Goal: Transaction & Acquisition: Purchase product/service

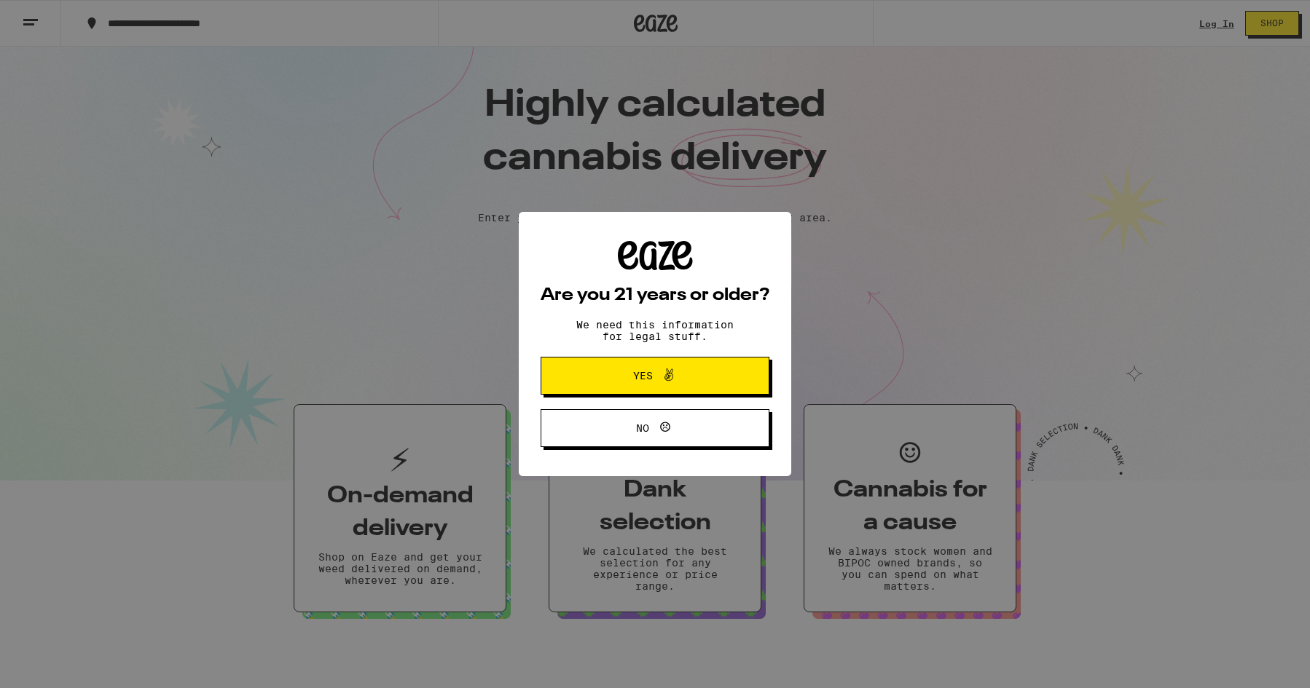
click at [642, 369] on span "Yes" at bounding box center [654, 375] width 111 height 19
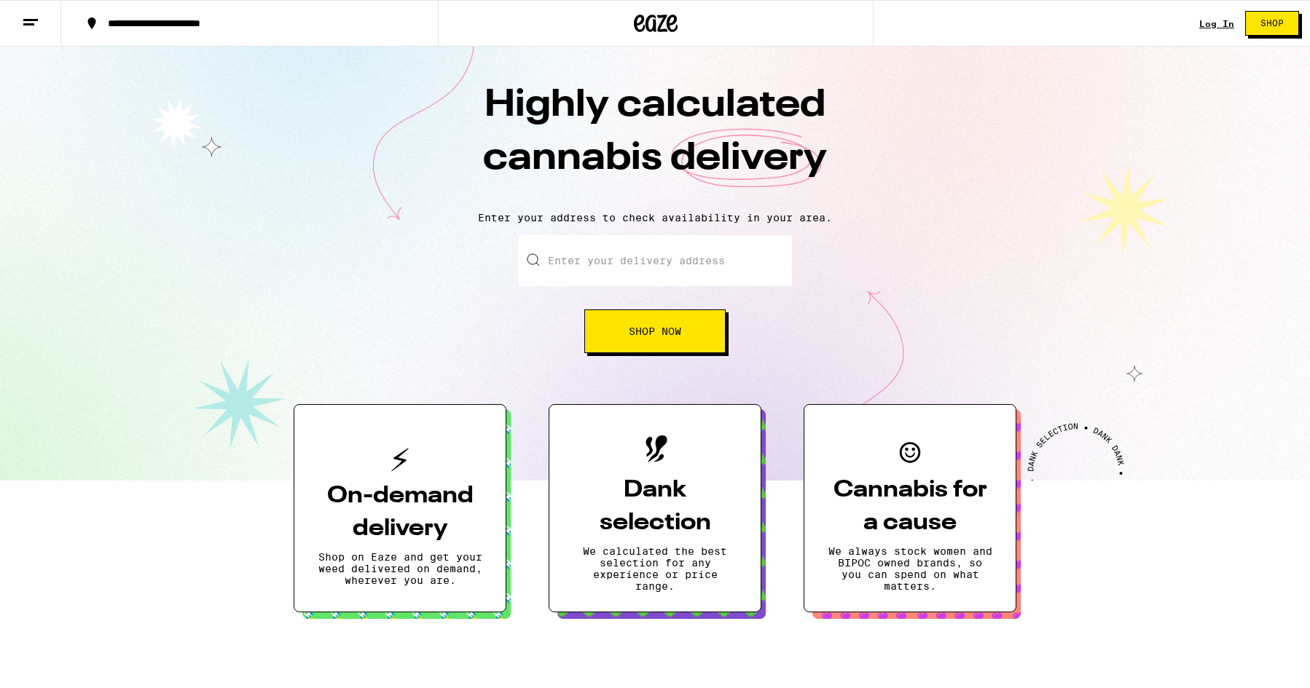
click at [1211, 20] on link "Log In" at bounding box center [1216, 23] width 35 height 9
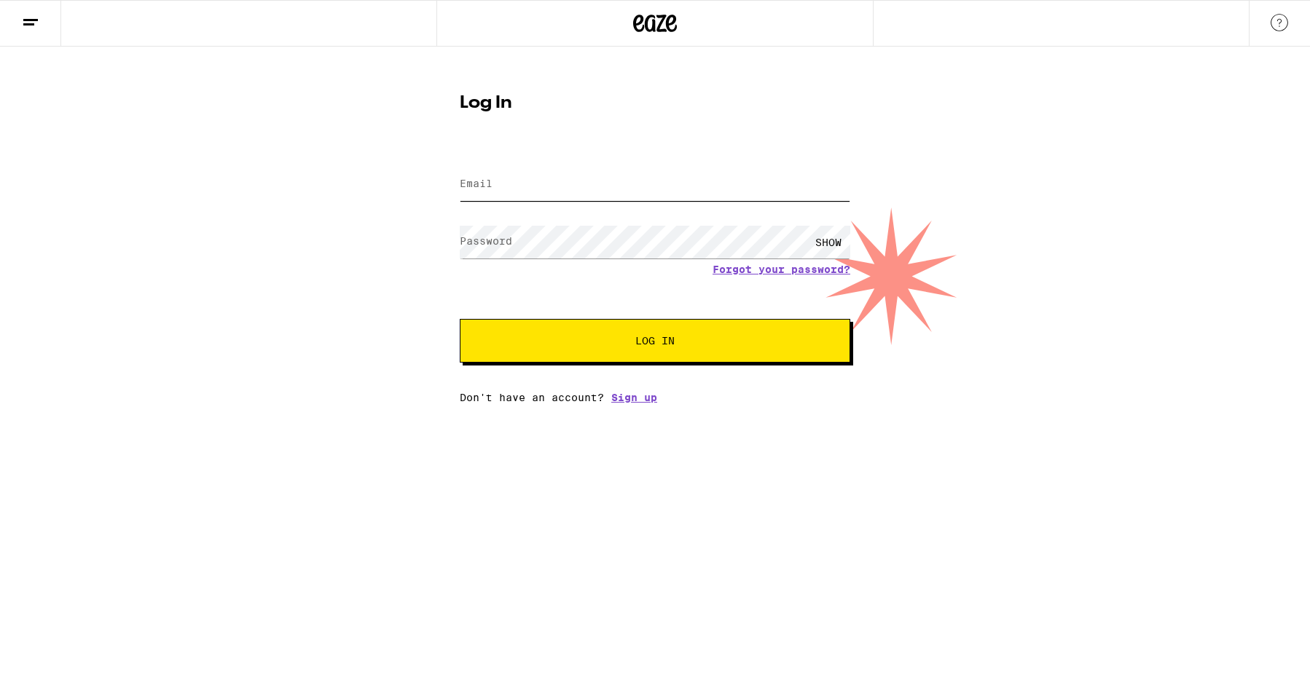
type input "[PERSON_NAME][EMAIL_ADDRESS][PERSON_NAME][DOMAIN_NAME]"
click at [655, 342] on button "Log In" at bounding box center [655, 341] width 390 height 44
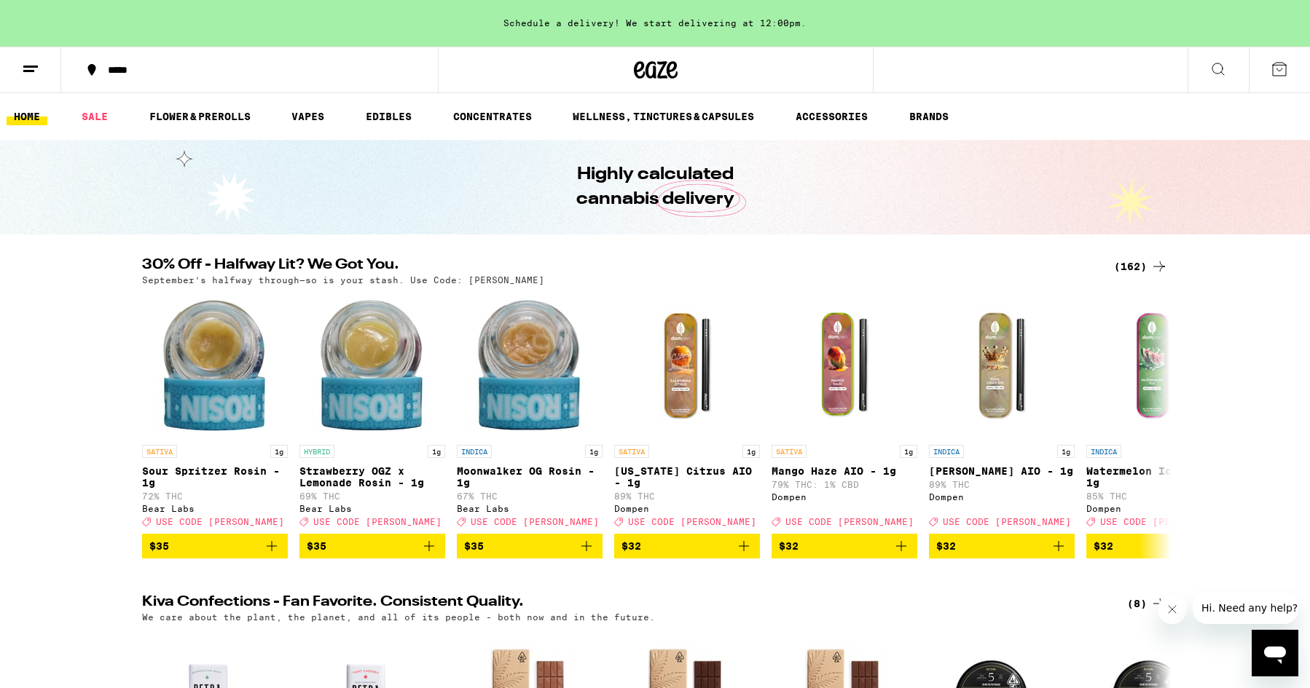
click at [91, 68] on icon at bounding box center [92, 70] width 8 height 12
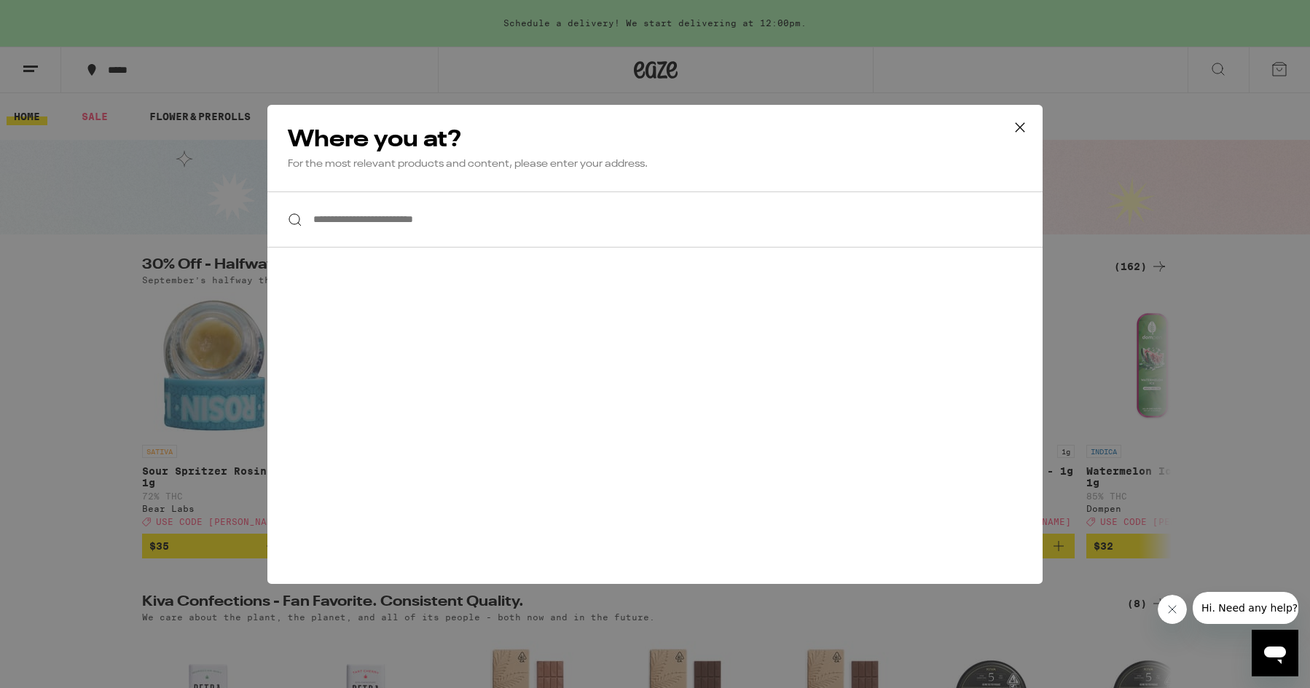
click at [405, 226] on input "**********" at bounding box center [654, 220] width 775 height 56
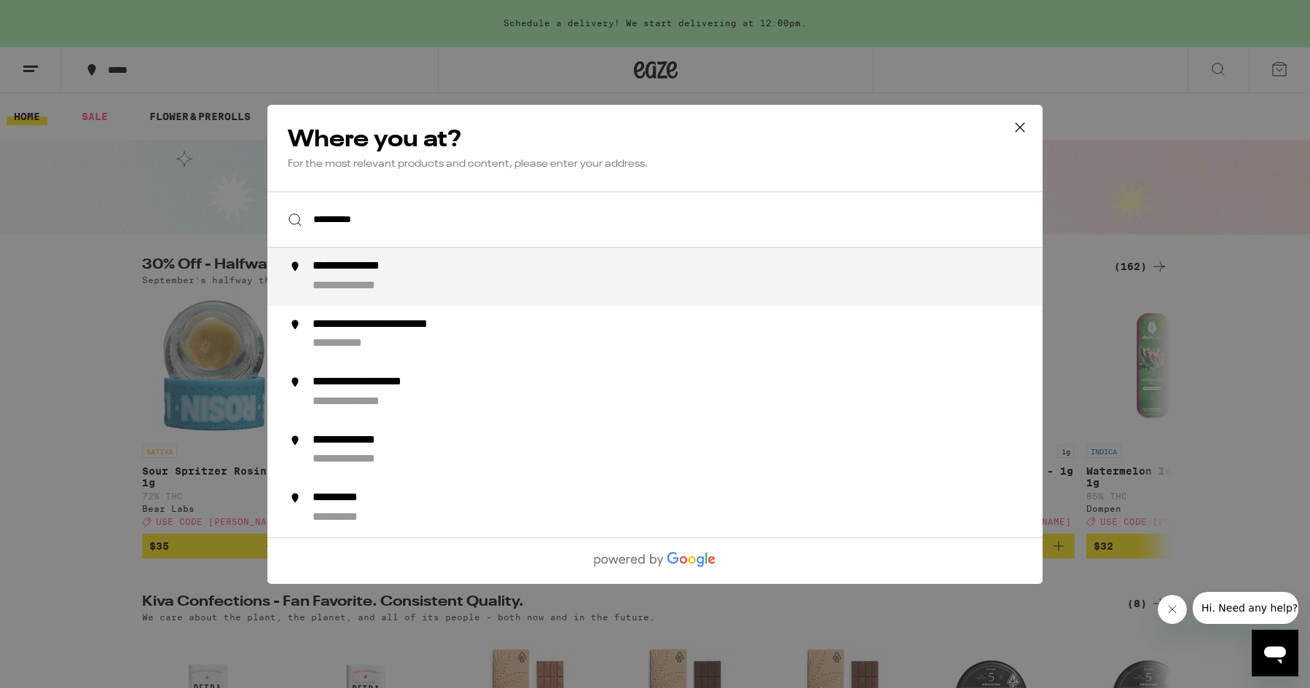
drag, startPoint x: 406, startPoint y: 227, endPoint x: 385, endPoint y: 280, distance: 57.2
click at [385, 280] on div "**********" at bounding box center [365, 285] width 106 height 15
type input "**********"
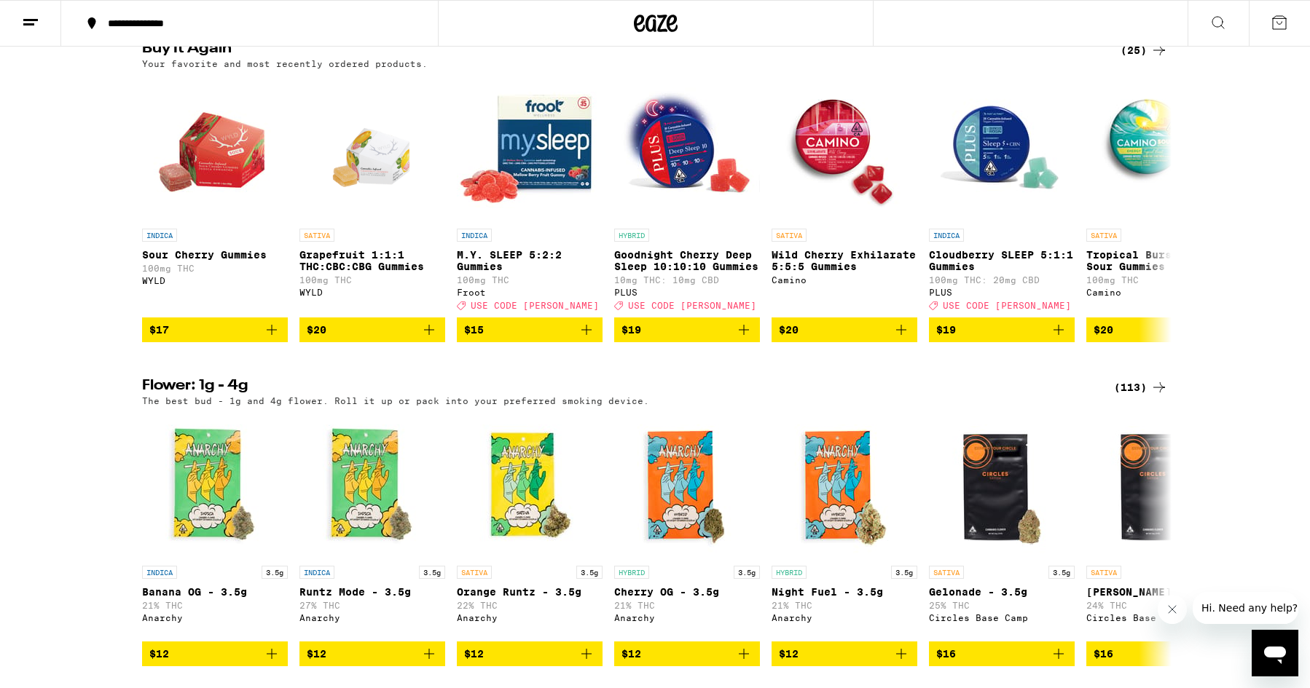
scroll to position [1183, 0]
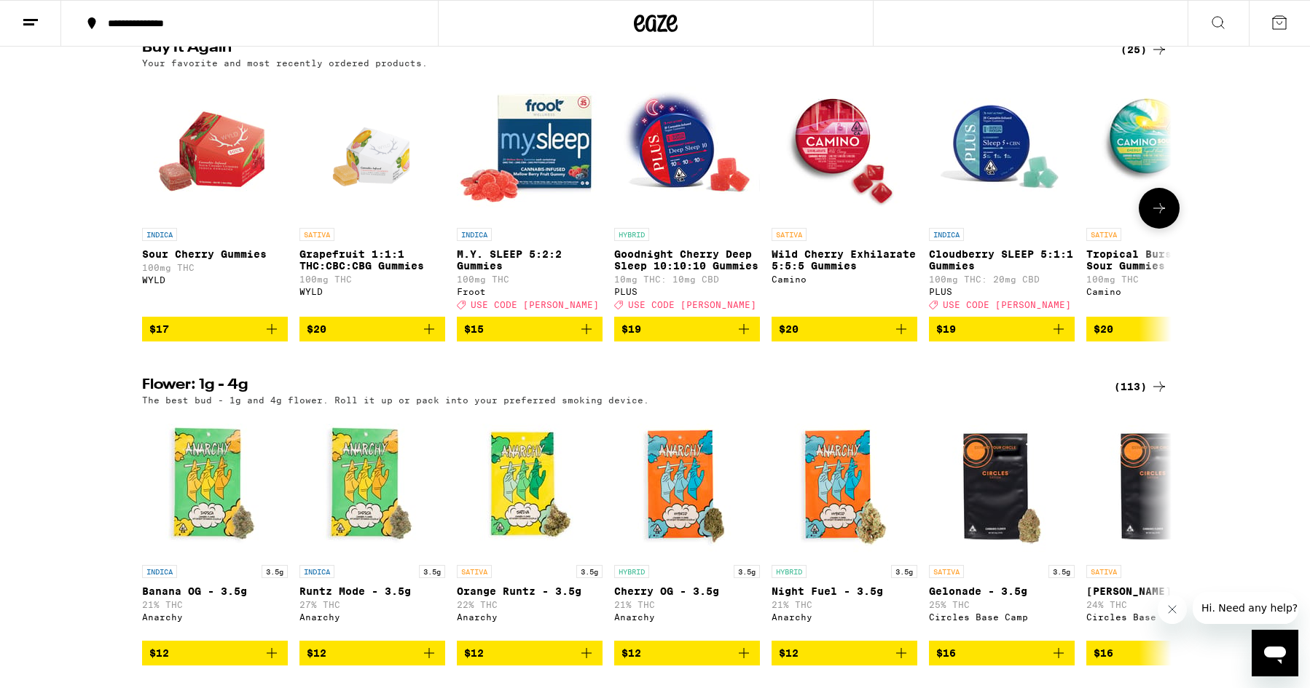
click at [431, 338] on icon "Add to bag" at bounding box center [428, 329] width 17 height 17
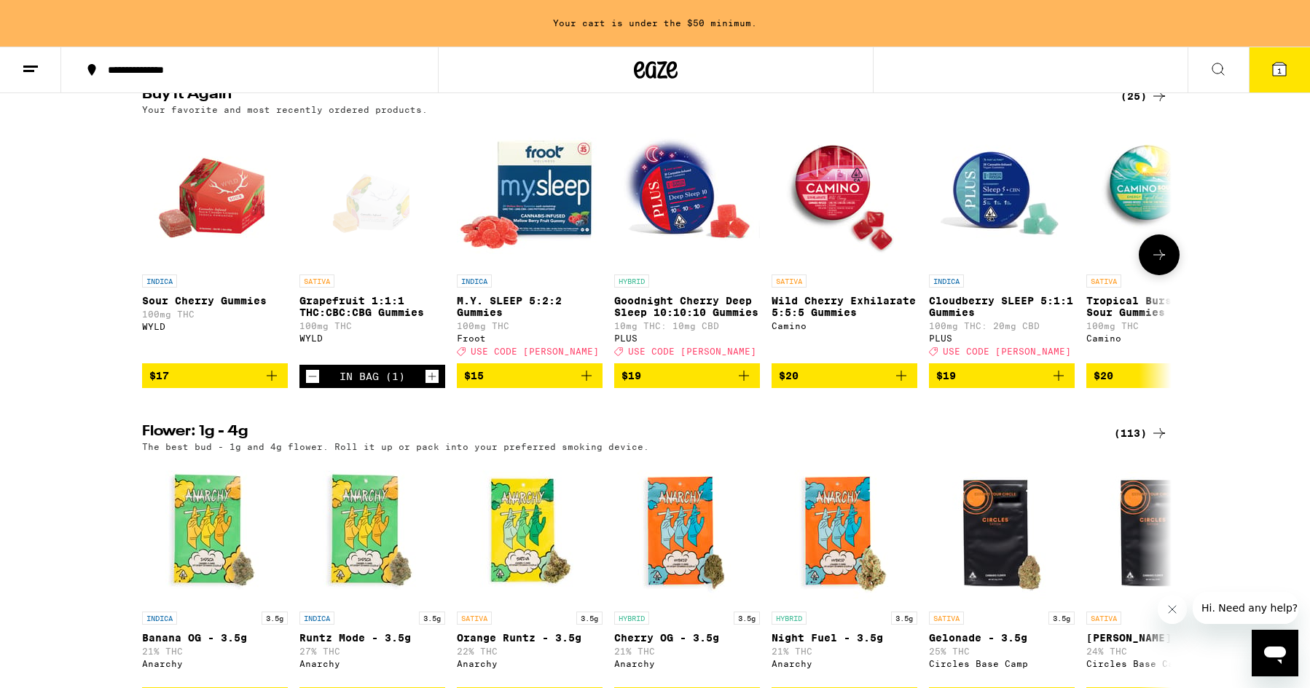
click at [273, 385] on icon "Add to bag" at bounding box center [271, 375] width 17 height 17
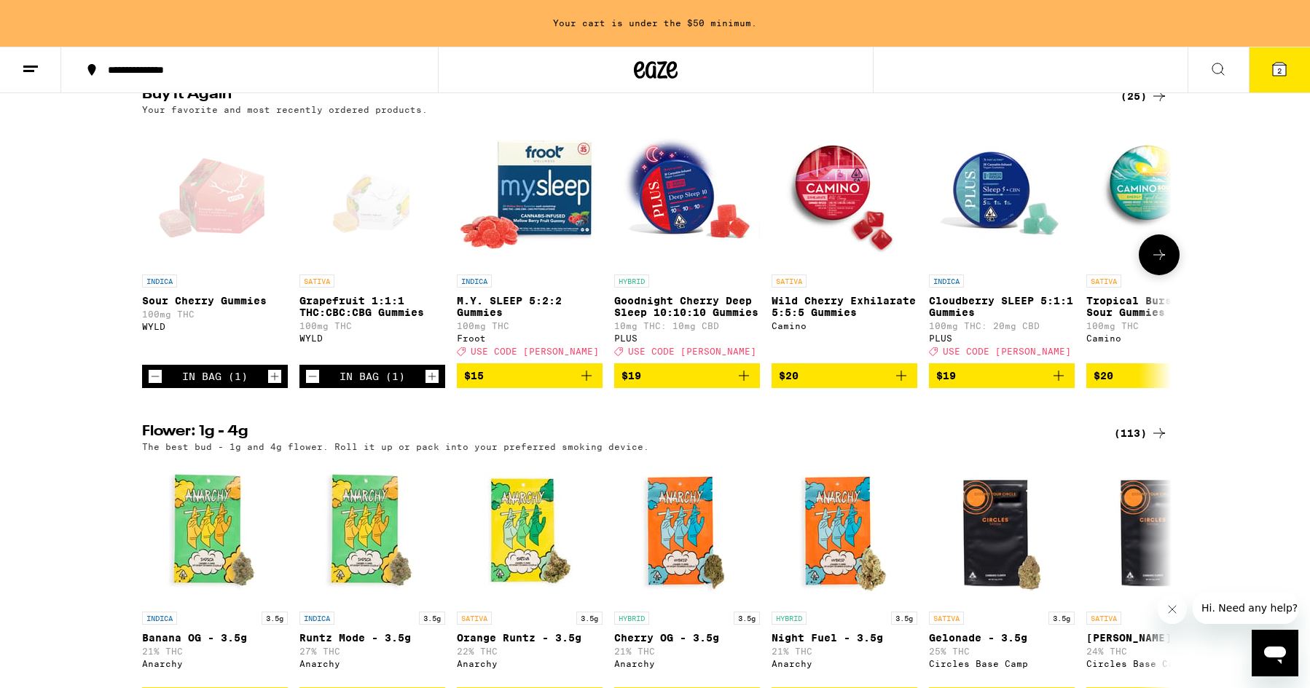
click at [750, 385] on icon "Add to bag" at bounding box center [743, 375] width 17 height 17
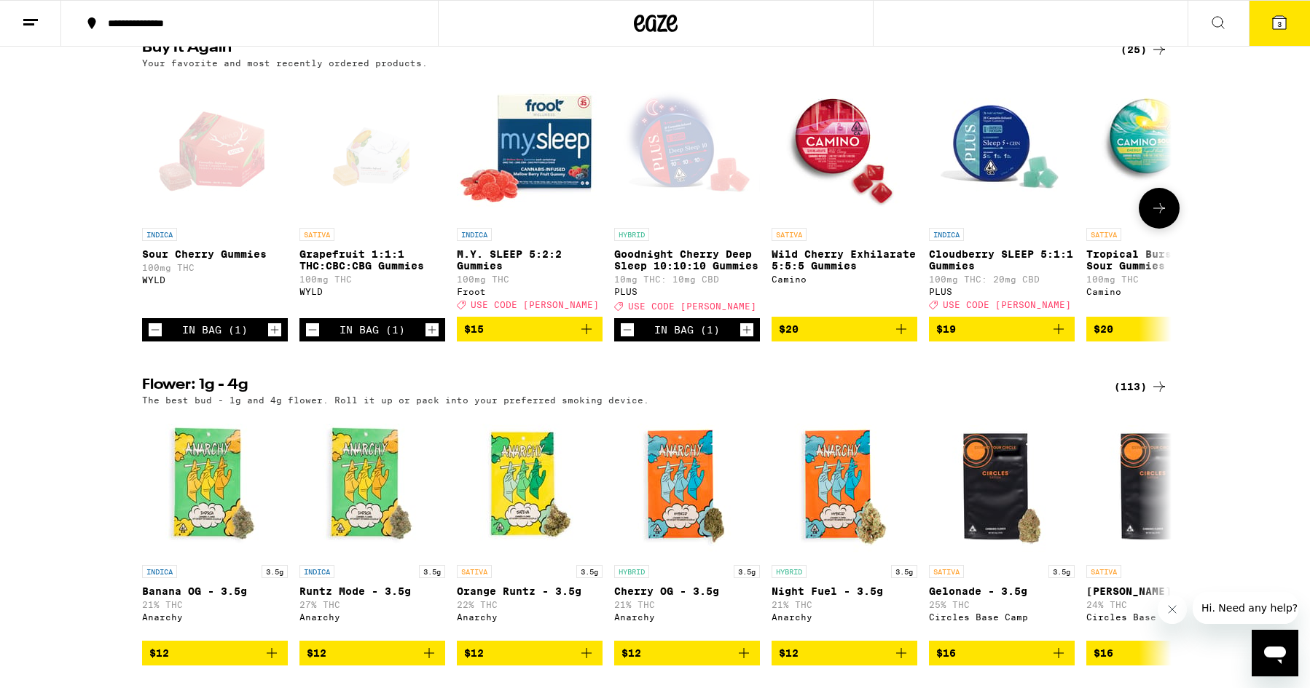
click at [903, 338] on icon "Add to bag" at bounding box center [900, 329] width 17 height 17
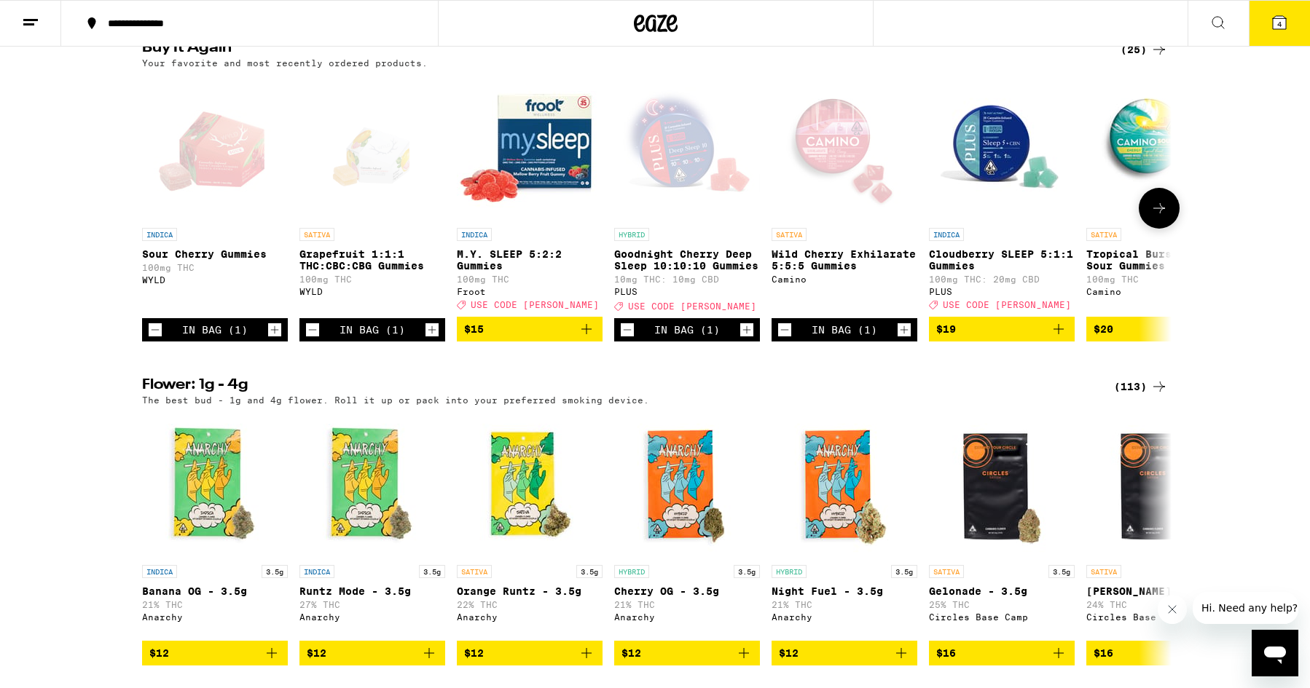
click at [590, 338] on icon "Add to bag" at bounding box center [586, 329] width 17 height 17
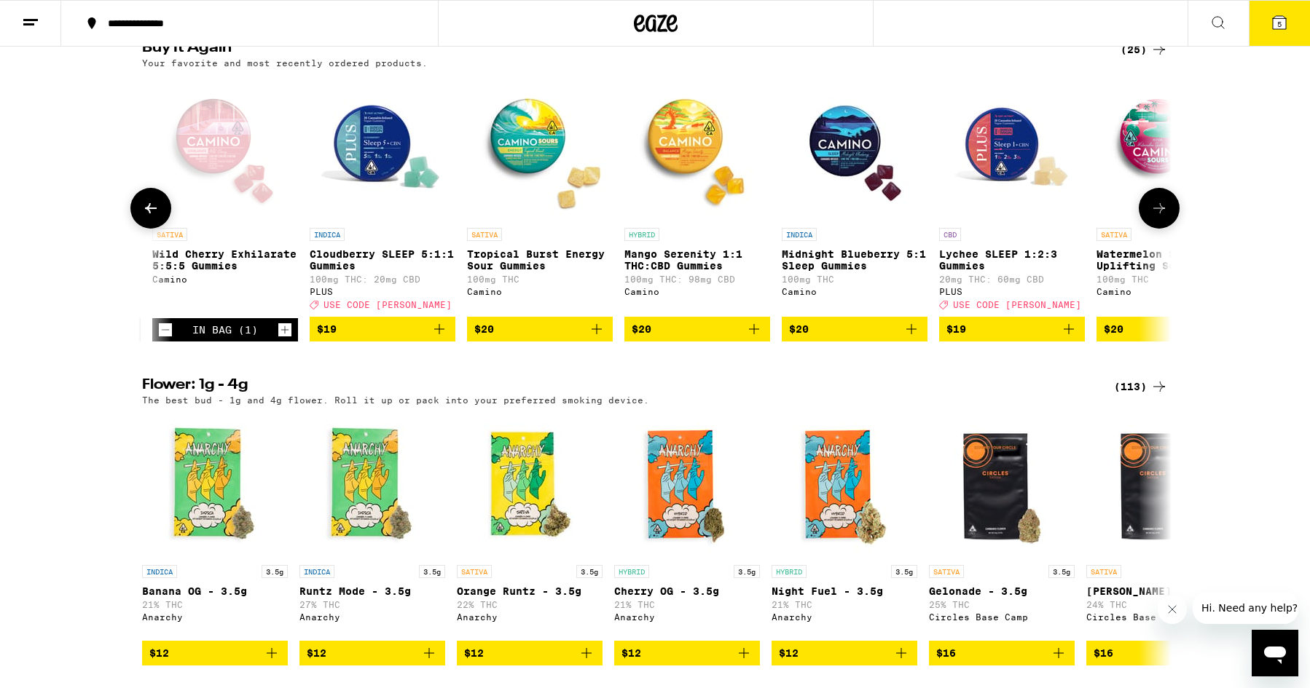
scroll to position [0, 621]
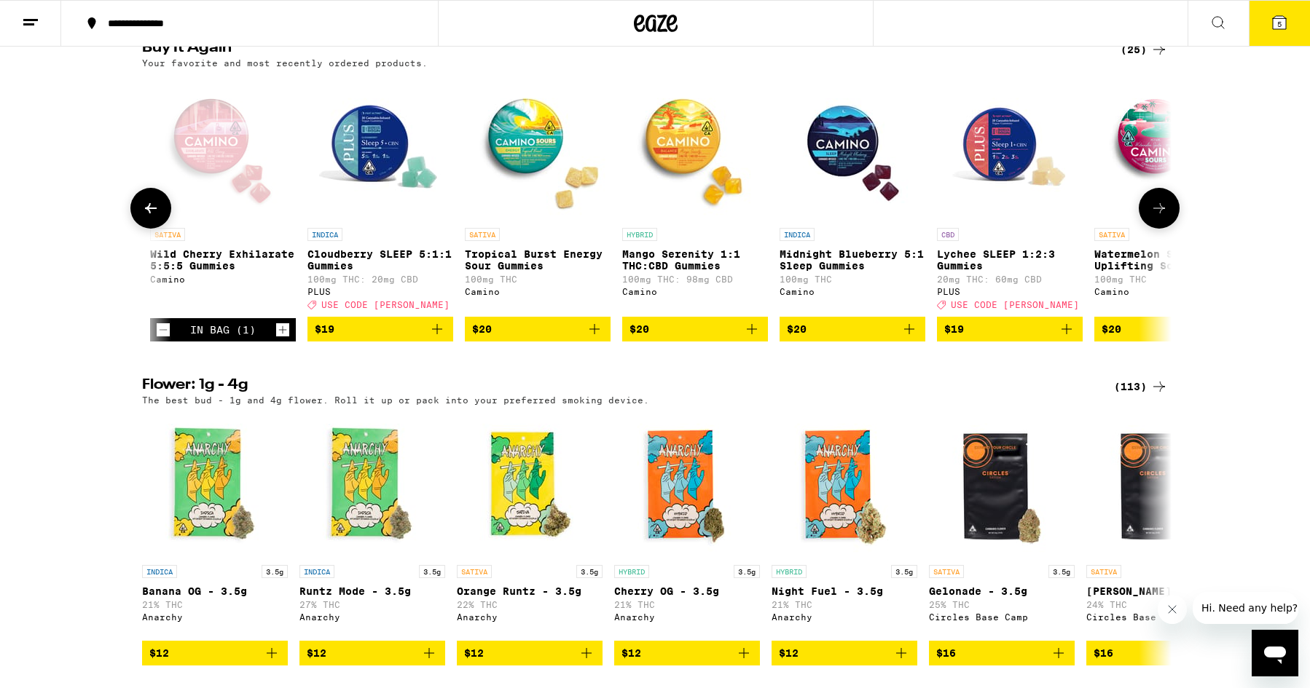
click at [753, 338] on icon "Add to bag" at bounding box center [751, 329] width 17 height 17
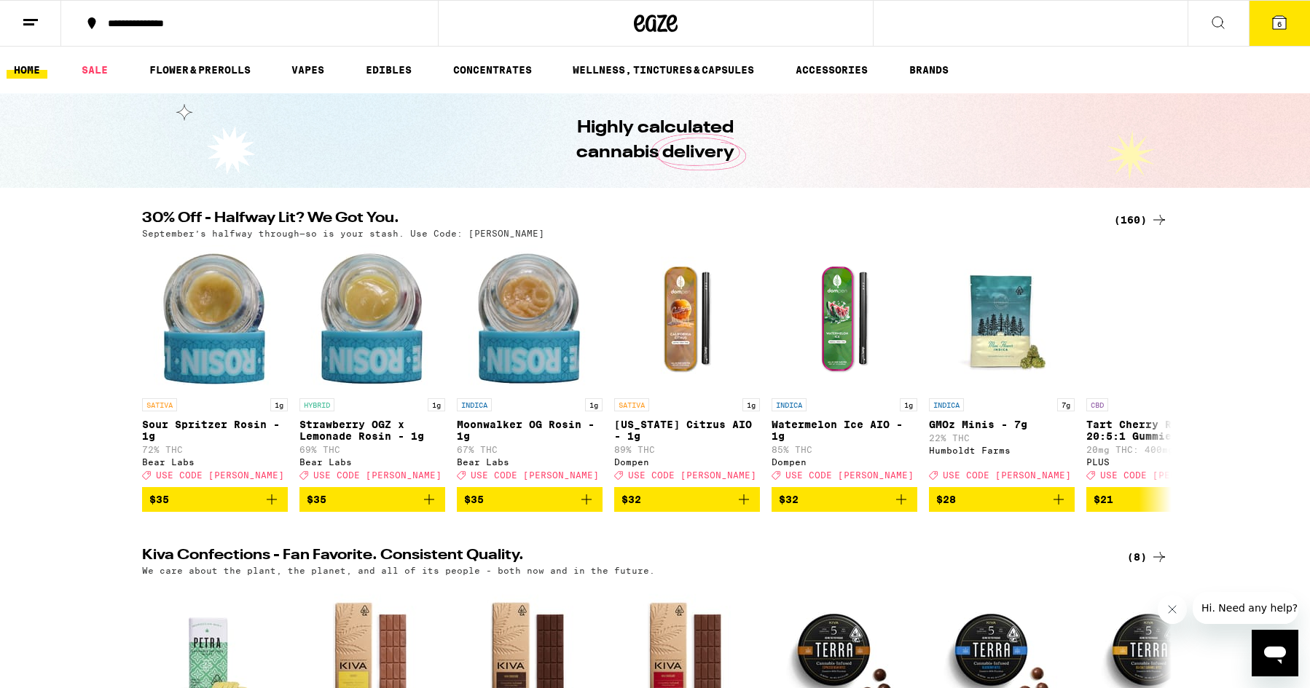
scroll to position [0, 0]
click at [380, 69] on link "EDIBLES" at bounding box center [388, 69] width 60 height 17
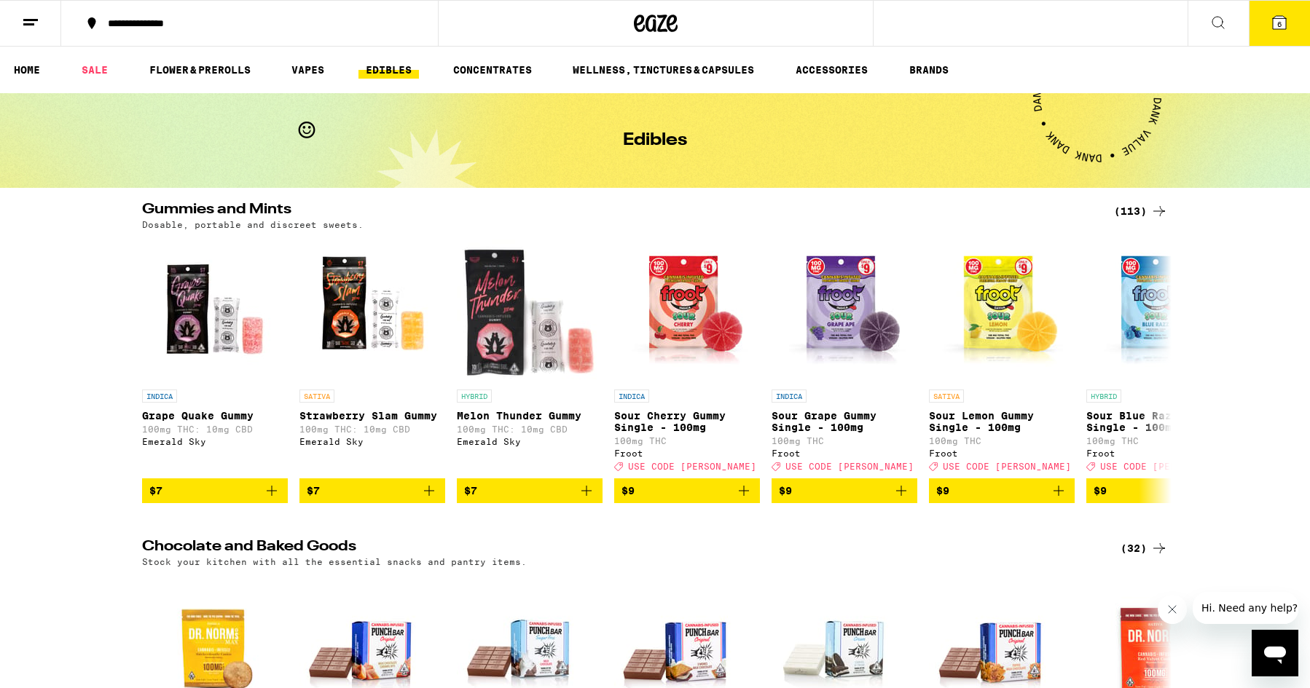
click at [1120, 211] on div "(113)" at bounding box center [1141, 211] width 54 height 17
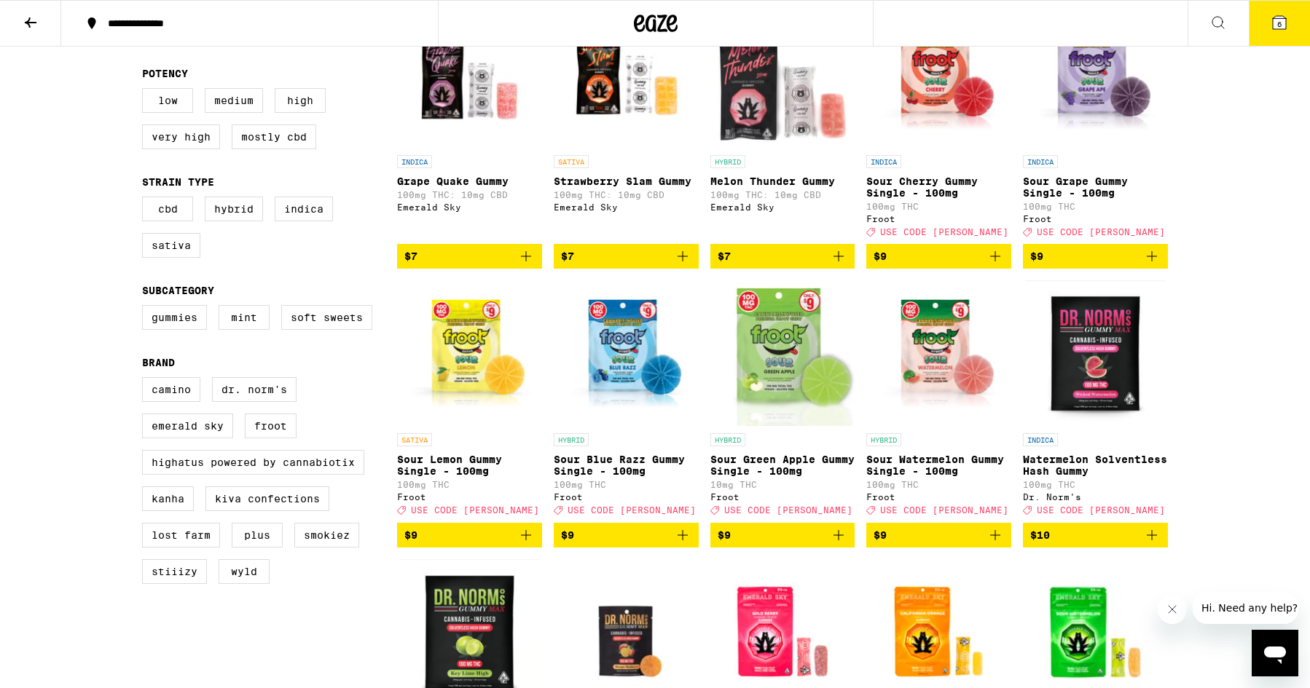
scroll to position [219, 0]
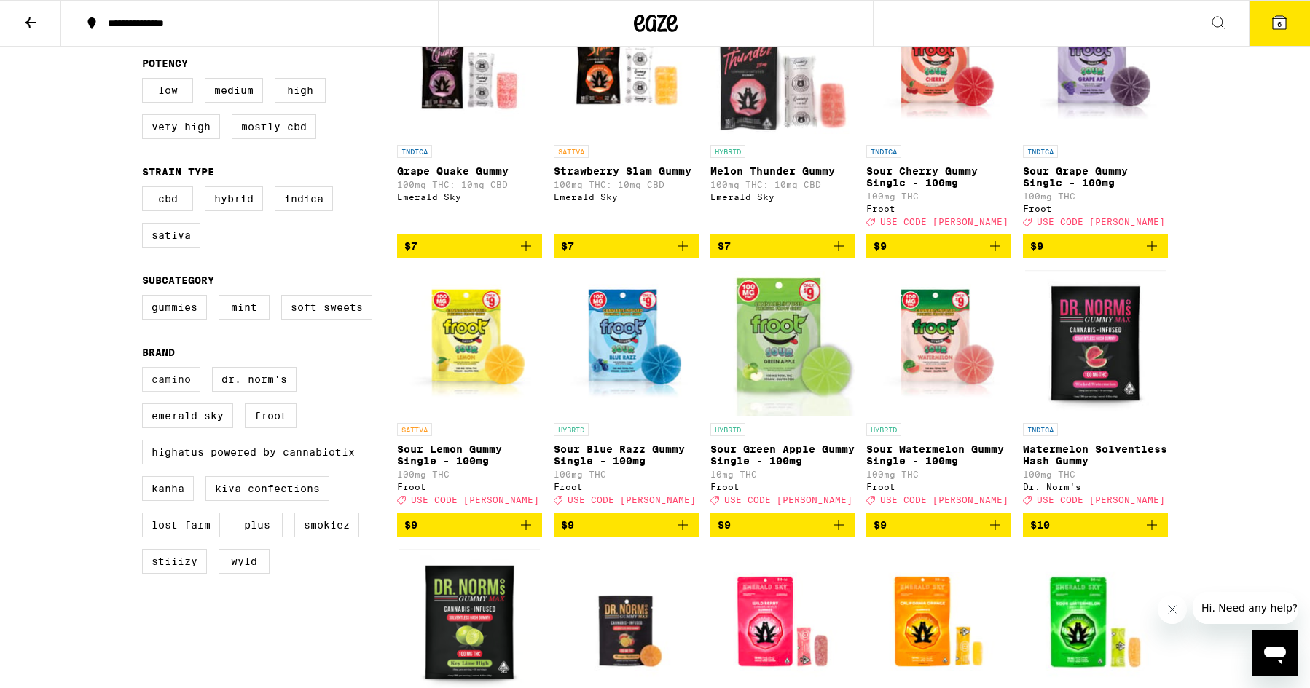
click at [177, 392] on label "Camino" at bounding box center [171, 379] width 58 height 25
click at [146, 370] on input "Camino" at bounding box center [145, 369] width 1 height 1
checkbox input "true"
